Goal: Task Accomplishment & Management: Manage account settings

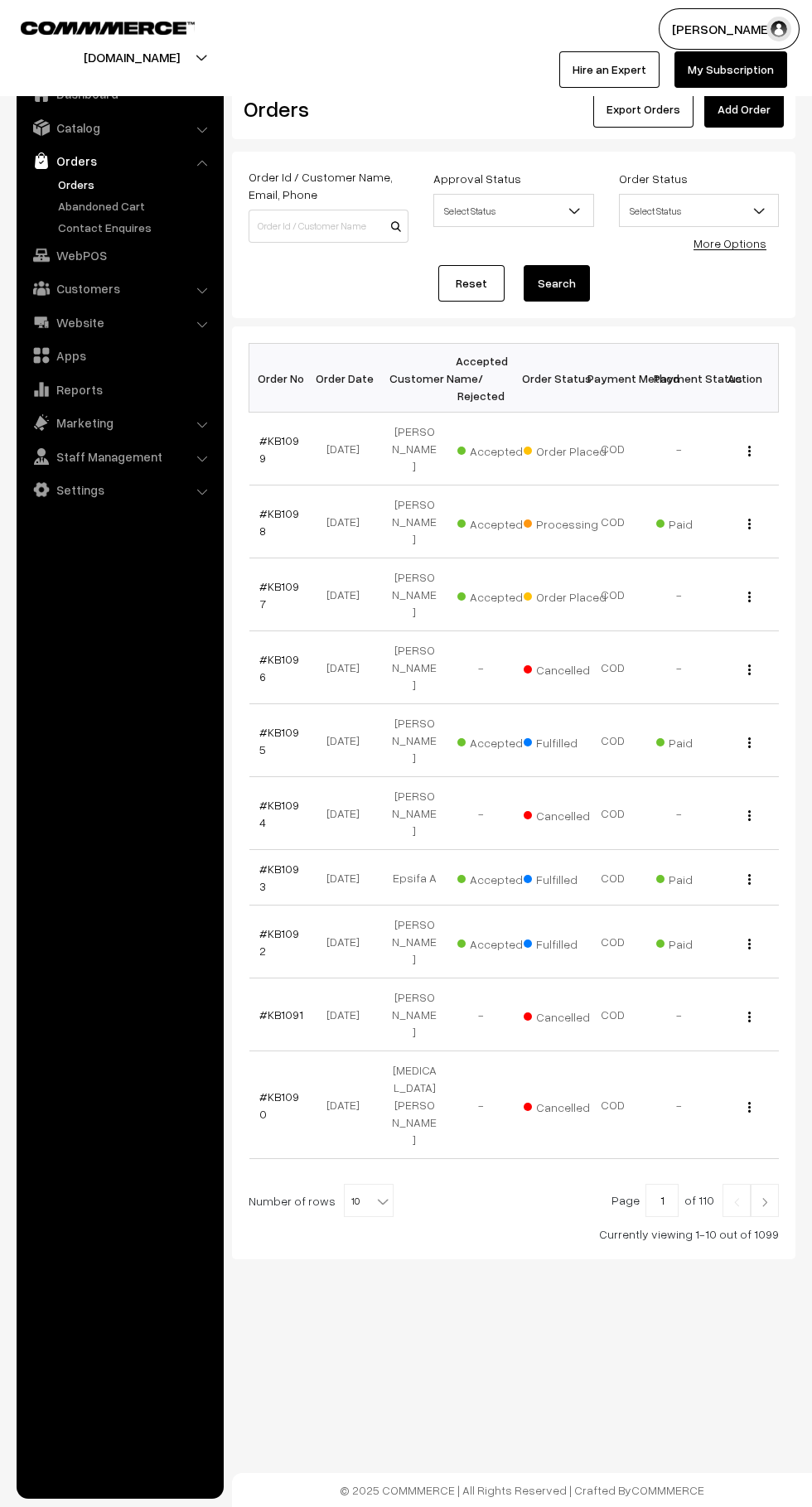
click at [280, 506] on link "#KB1098" at bounding box center [279, 521] width 40 height 31
click at [296, 440] on link "#KB1099" at bounding box center [279, 449] width 40 height 31
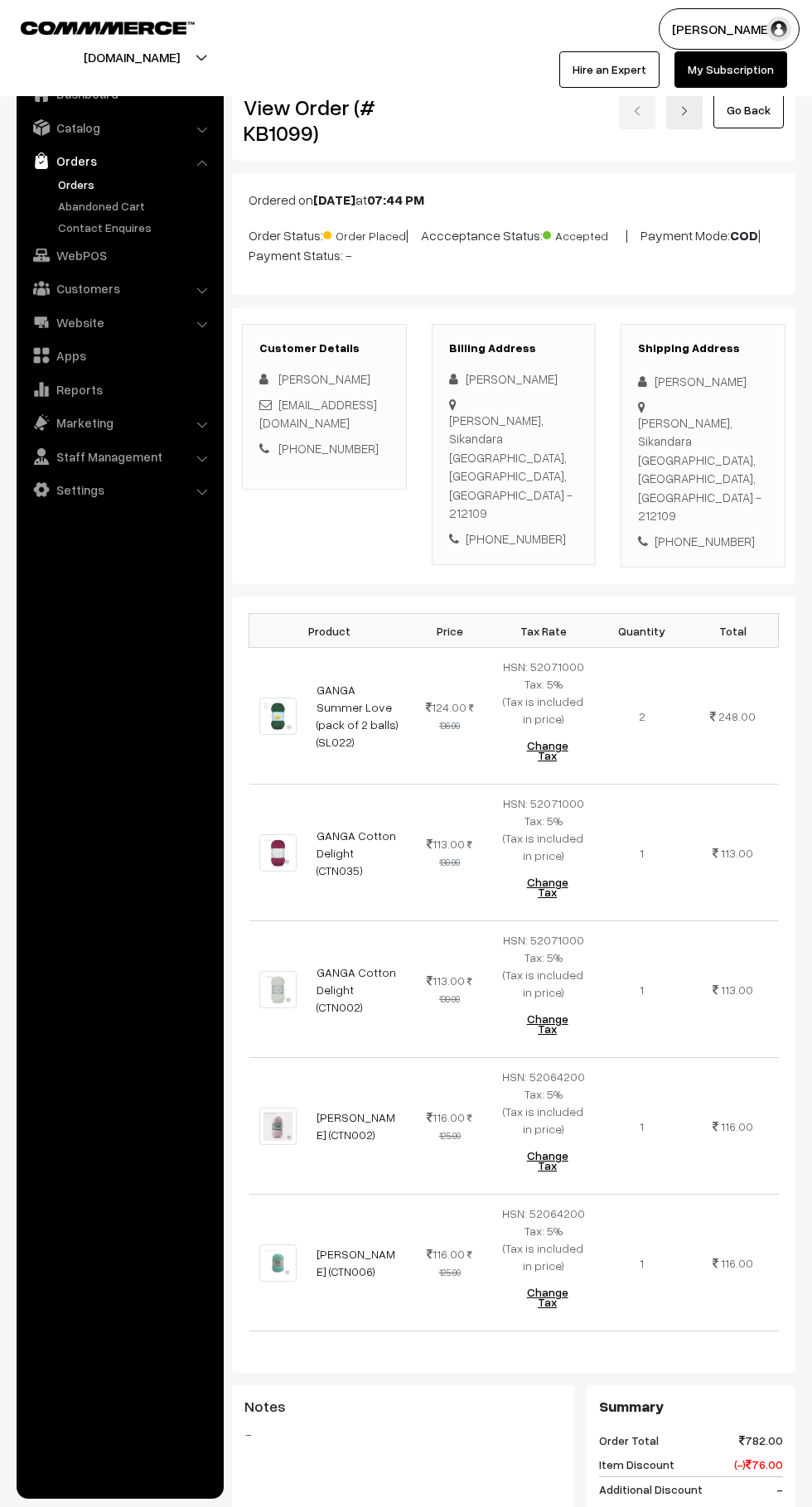
scroll to position [8, 0]
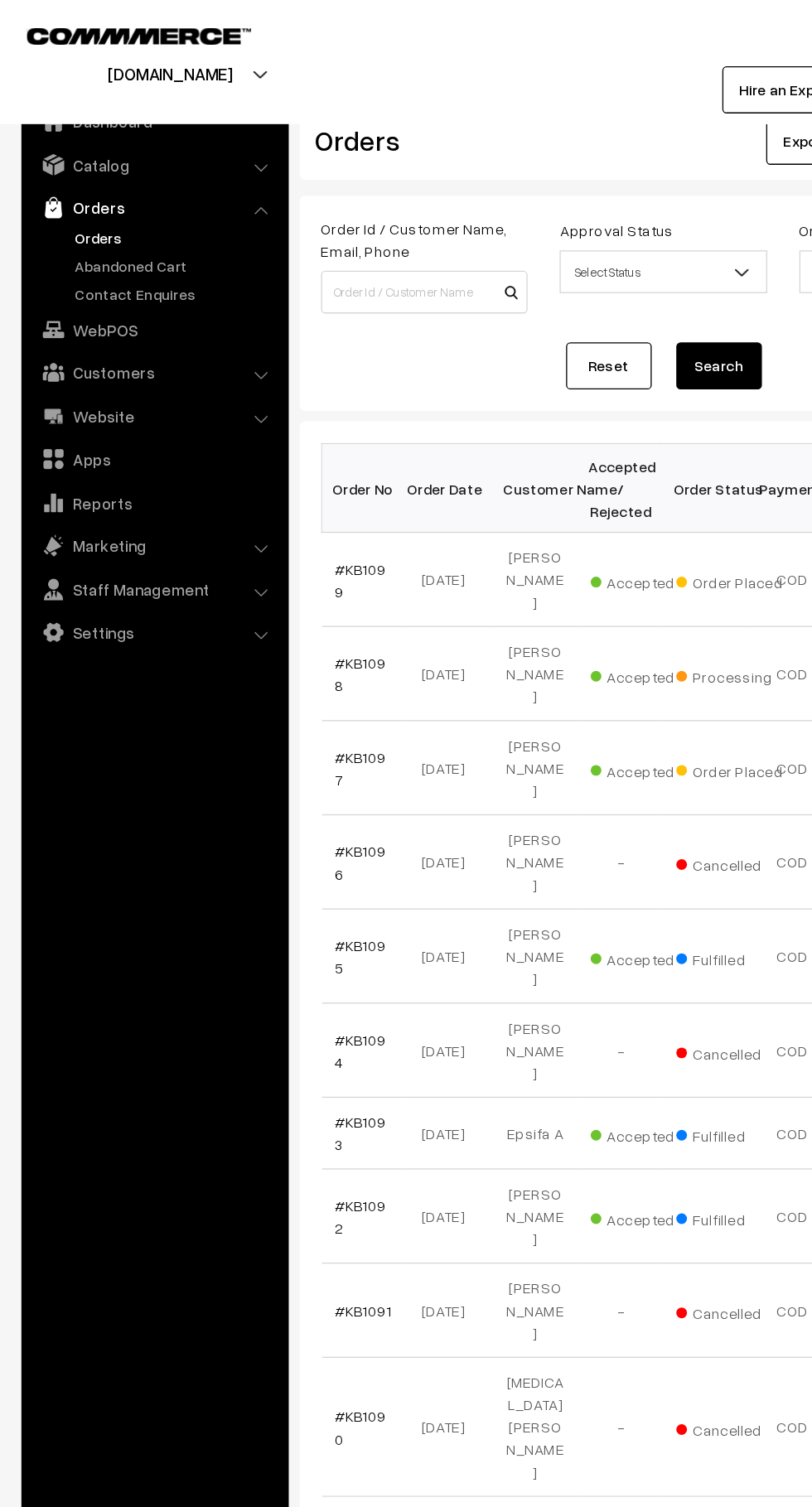
click at [62, 214] on link "Abandoned Cart" at bounding box center [136, 206] width 164 height 18
